Goal: Information Seeking & Learning: Check status

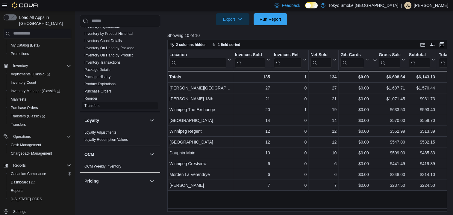
scroll to position [276, 0]
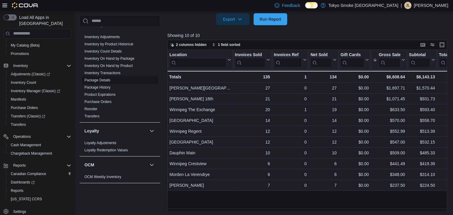
click at [106, 99] on link "Purchase Orders" at bounding box center [97, 101] width 27 height 4
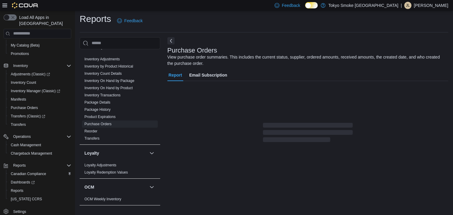
scroll to position [8, 0]
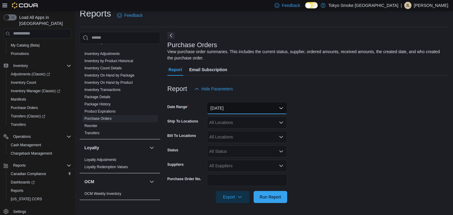
click at [246, 106] on button "[DATE]" at bounding box center [247, 108] width 80 height 12
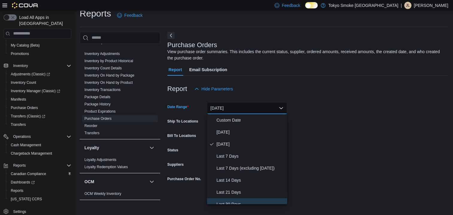
click at [232, 203] on span "Last 30 Days" at bounding box center [251, 203] width 68 height 7
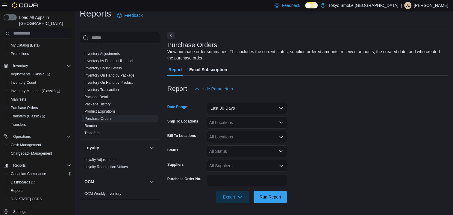
click at [222, 122] on div "All Locations" at bounding box center [247, 122] width 80 height 12
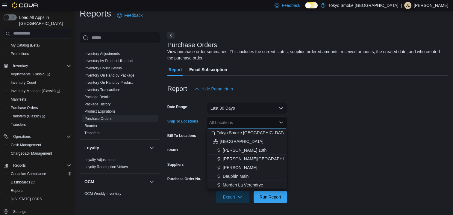
click at [238, 183] on span "Morden La Verendrye" at bounding box center [243, 185] width 40 height 6
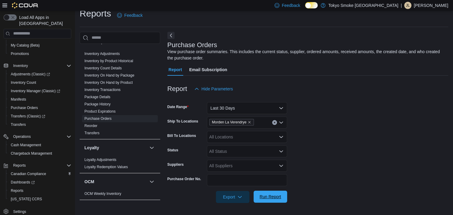
click at [260, 196] on span "Run Report" at bounding box center [271, 196] width 22 height 6
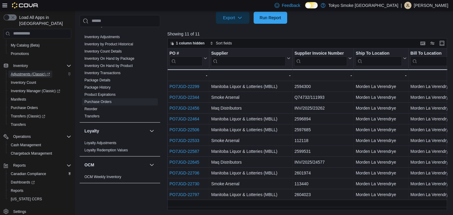
click at [26, 72] on span "Adjustments (Classic)" at bounding box center [30, 74] width 39 height 5
